Goal: Information Seeking & Learning: Learn about a topic

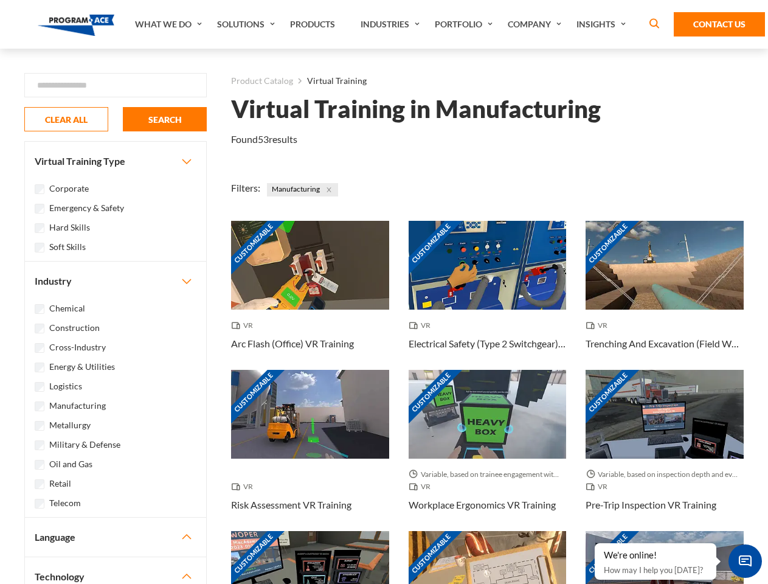
click at [170, 24] on link "What We Do" at bounding box center [170, 24] width 82 height 49
click at [247, 24] on link "Solutions" at bounding box center [247, 24] width 73 height 49
click at [391, 24] on link "Industries" at bounding box center [391, 24] width 74 height 49
click at [537, 24] on link "Company" at bounding box center [535, 24] width 69 height 49
click at [603, 24] on link "Insights" at bounding box center [602, 24] width 64 height 49
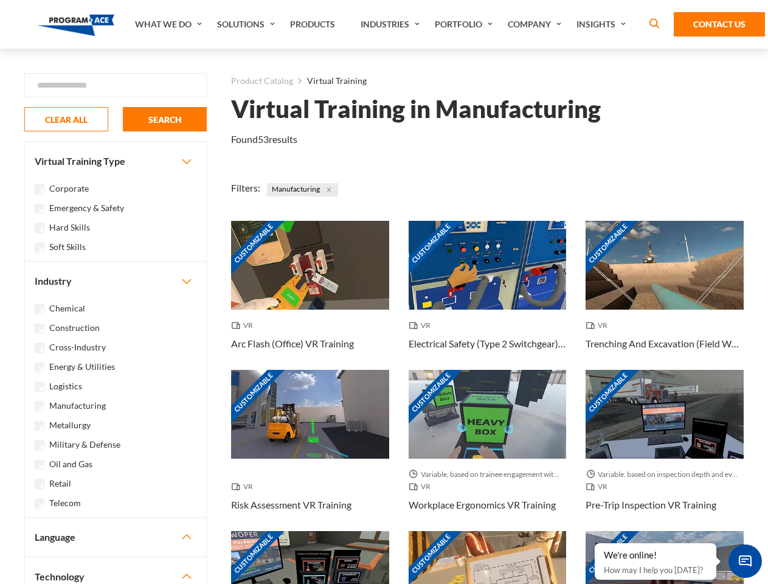
click at [0, 0] on div "Blog White Papers News" at bounding box center [0, 0] width 0 height 0
click at [0, 0] on strong "How Virtual Learning Can Enhance Workforce Productivity: A Guide for L&D Manage…" at bounding box center [0, 0] width 0 height 0
click at [745, 560] on span "Minimize live chat window" at bounding box center [745, 561] width 44 height 44
click at [595, 543] on div "Customizable" at bounding box center [664, 575] width 158 height 89
